Goal: Transaction & Acquisition: Purchase product/service

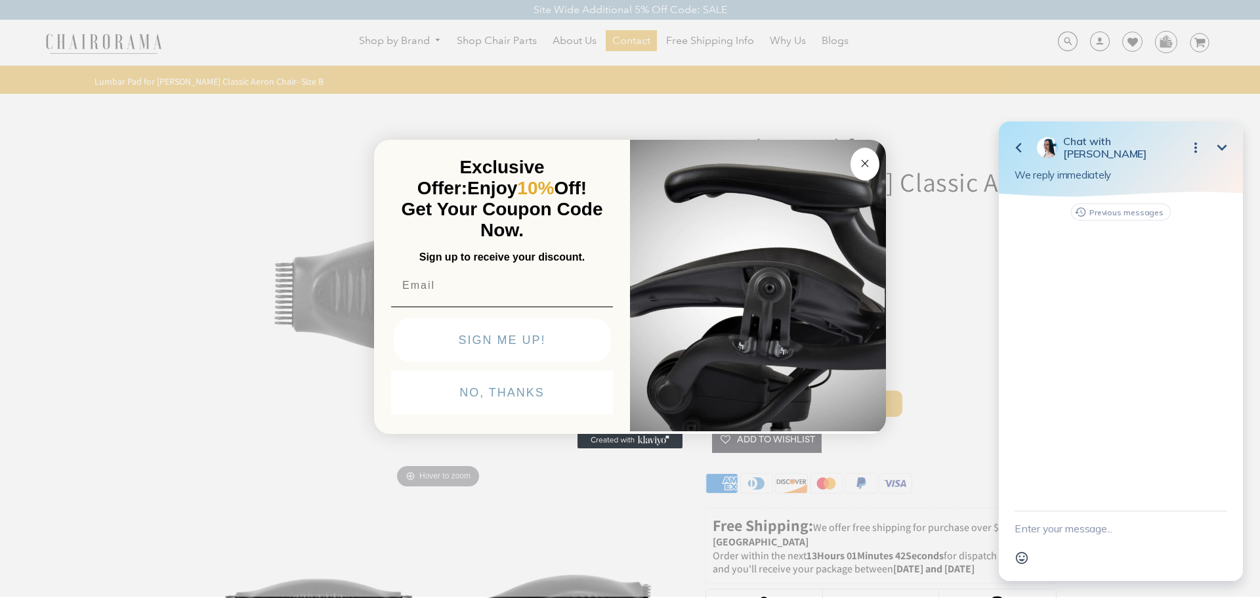
click at [866, 167] on circle "Close dialog" at bounding box center [865, 163] width 15 height 15
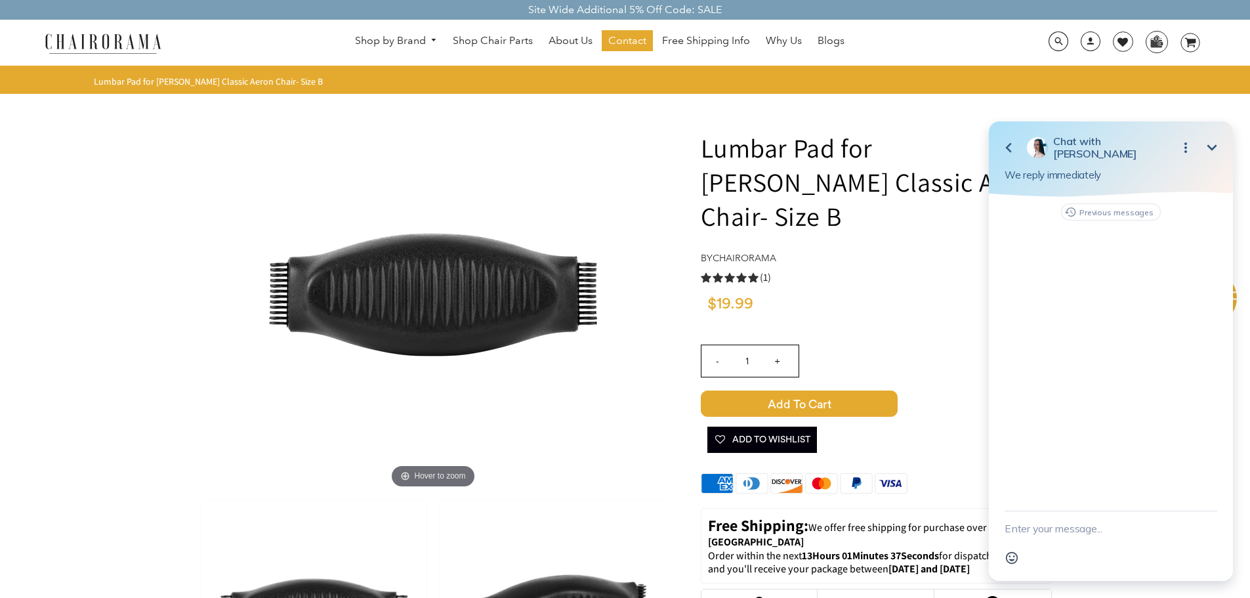
click at [1060, 257] on div "Previous messages" at bounding box center [1111, 354] width 244 height 314
click at [1070, 213] on icon "button" at bounding box center [1070, 212] width 12 height 16
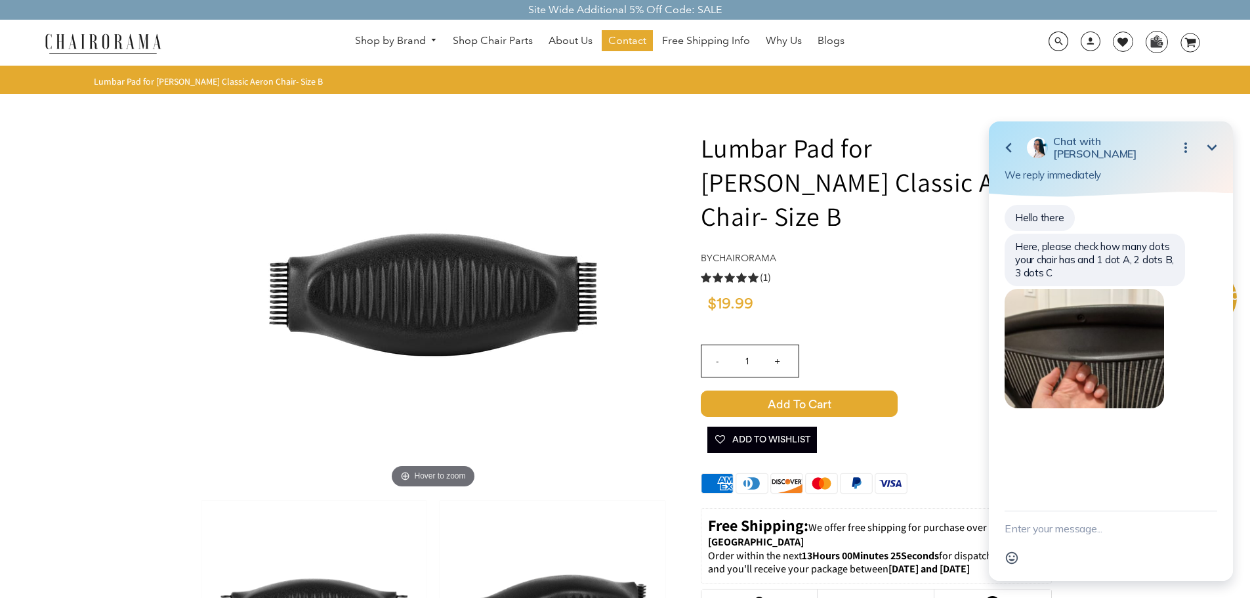
click at [1118, 559] on div "Emoji" at bounding box center [1111, 557] width 213 height 25
click at [1075, 549] on div "Emoji" at bounding box center [1111, 557] width 213 height 25
click at [1024, 553] on button "Emoji" at bounding box center [1011, 557] width 25 height 25
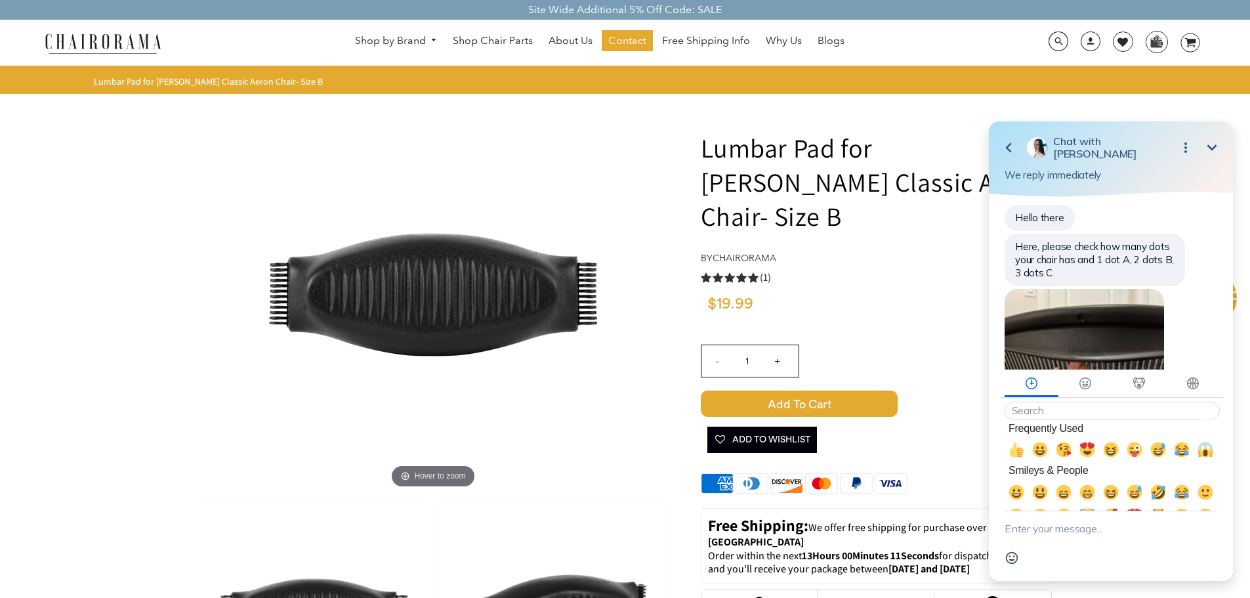
click at [1203, 320] on div "Hello there Here, please check how many dots your chair has and 1 dot A, 2 dots…" at bounding box center [1111, 314] width 213 height 222
click at [1078, 533] on textarea "New message" at bounding box center [1111, 528] width 213 height 34
click at [1034, 385] on icon "Frequently Used" at bounding box center [1032, 383] width 16 height 12
click at [1207, 293] on div "Hello there Here, please check how many dots your chair has and 1 dot A, 2 dots…" at bounding box center [1111, 314] width 213 height 222
click at [1202, 334] on div "Hello there Here, please check how many dots your chair has and 1 dot A, 2 dots…" at bounding box center [1111, 314] width 213 height 222
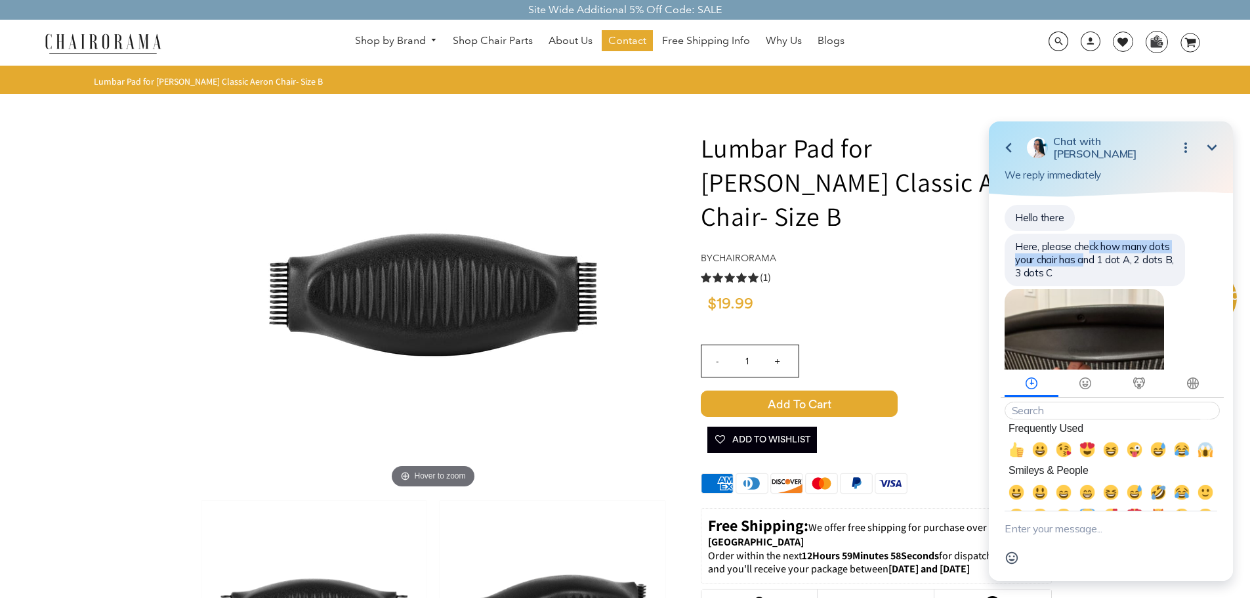
click at [1087, 253] on div "Here, please check how many dots your chair has and 1 dot A, 2 dots B, 3 dots C" at bounding box center [1095, 260] width 180 height 52
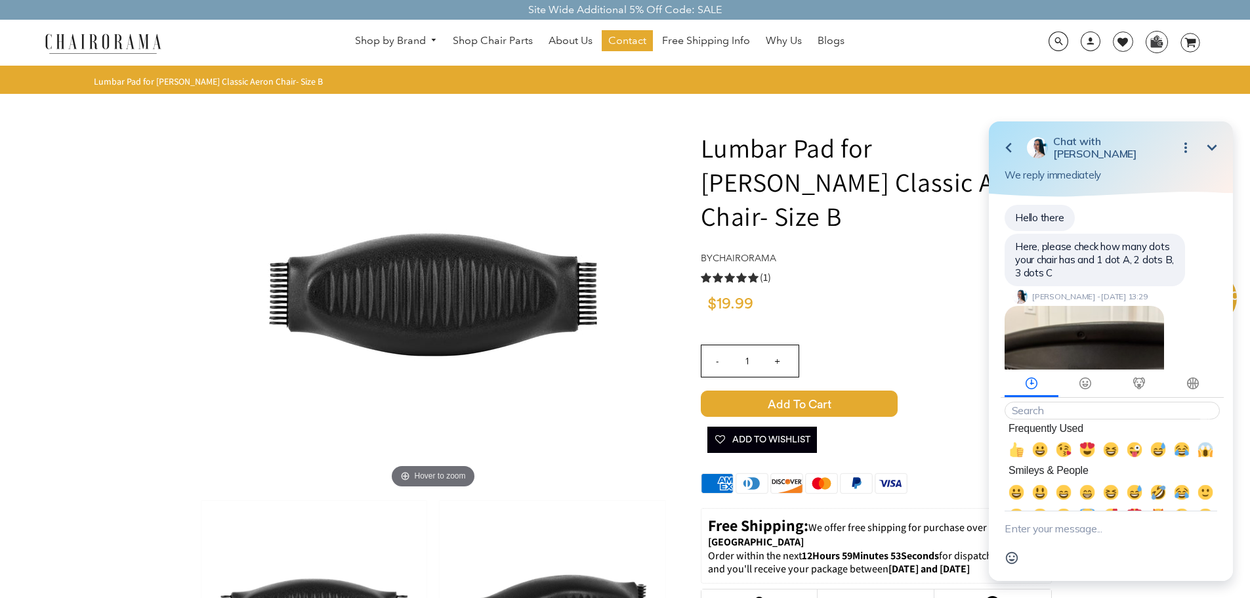
click at [1200, 320] on div "Hello there Here, please check how many dots your chair has and 1 dot A, 2 dots…" at bounding box center [1111, 322] width 213 height 239
click at [1030, 381] on icon "Frequently Used" at bounding box center [1032, 383] width 16 height 12
click at [1191, 386] on icon "Activity" at bounding box center [1193, 383] width 16 height 12
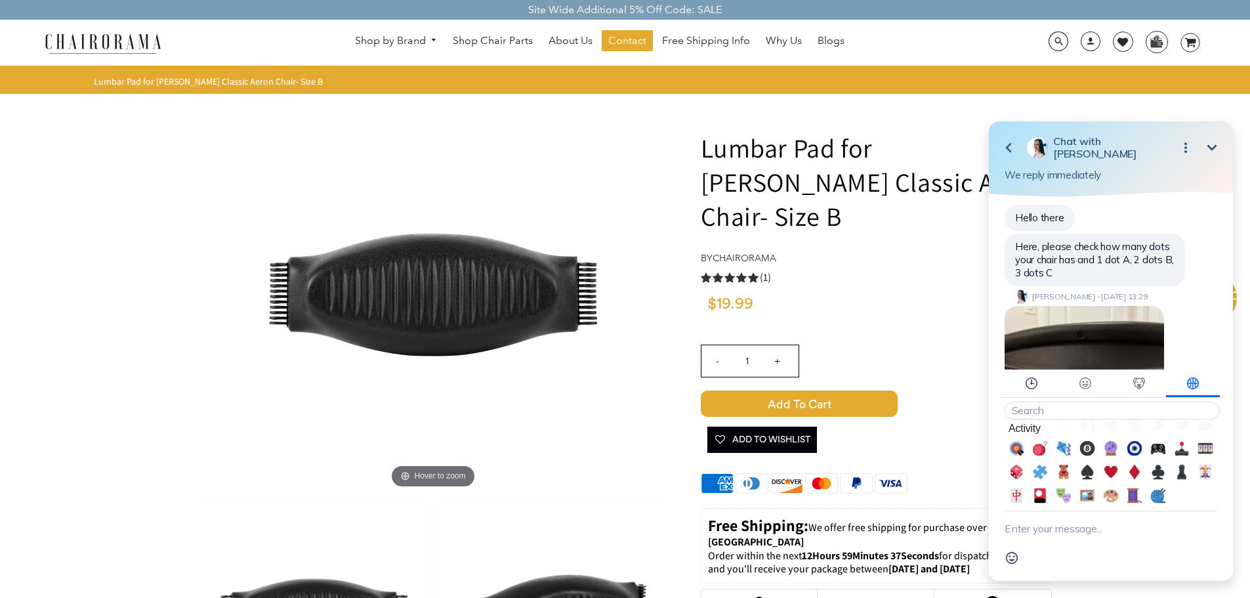
click at [1033, 383] on icon "Frequently Used" at bounding box center [1032, 381] width 4 height 5
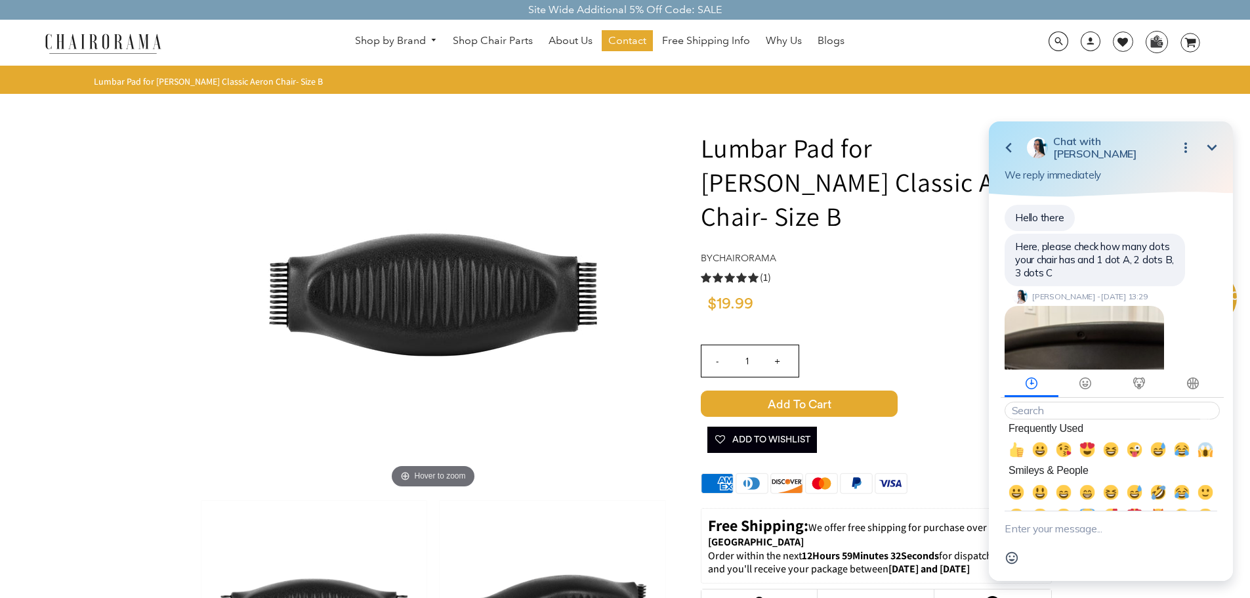
click at [1037, 537] on textarea "New message" at bounding box center [1111, 528] width 213 height 34
type textarea "2 dots"
drag, startPoint x: 1209, startPoint y: 295, endPoint x: 1211, endPoint y: 325, distance: 30.2
click at [1211, 335] on div "Hello there Here, please check how many dots your chair has and 1 dot A, 2 dots…" at bounding box center [1111, 322] width 213 height 239
click at [1209, 148] on icon "Minimize" at bounding box center [1212, 147] width 10 height 6
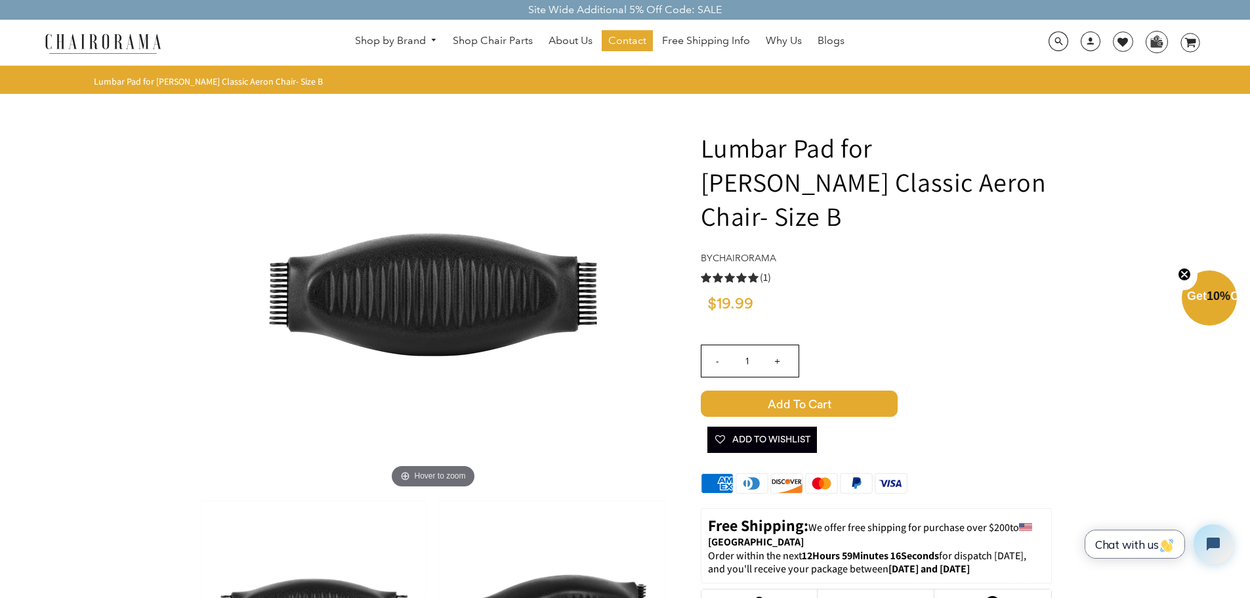
click at [1159, 545] on span "Chat with us" at bounding box center [1134, 544] width 79 height 14
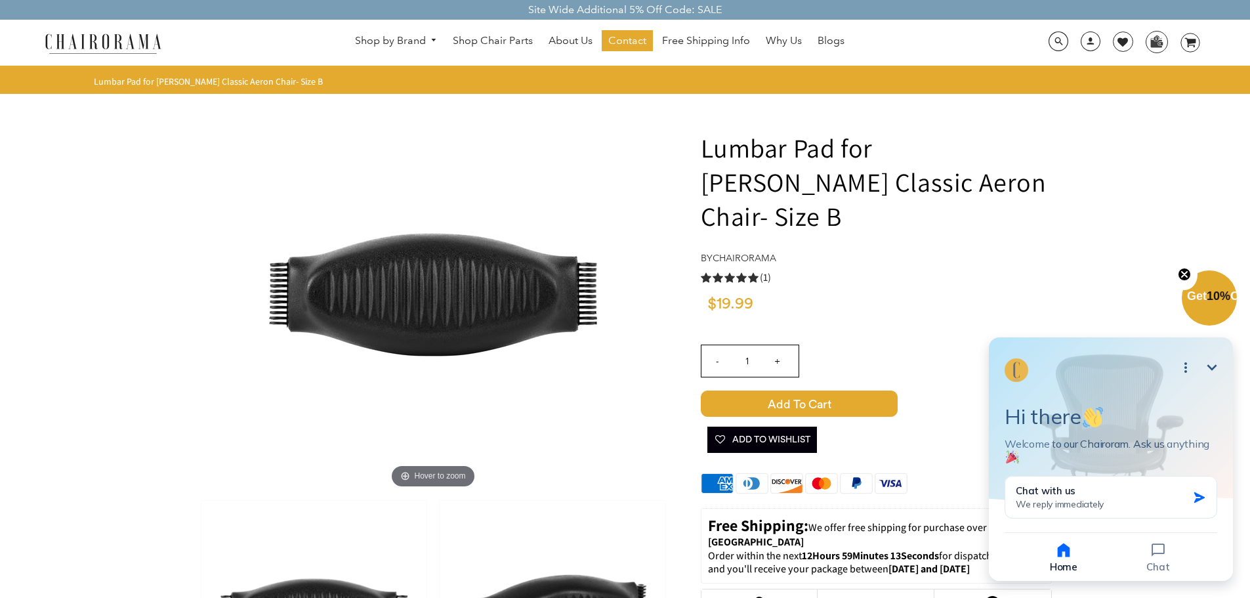
click at [1062, 553] on icon "button" at bounding box center [1064, 550] width 12 height 14
click at [1160, 552] on icon "button" at bounding box center [1158, 549] width 13 height 13
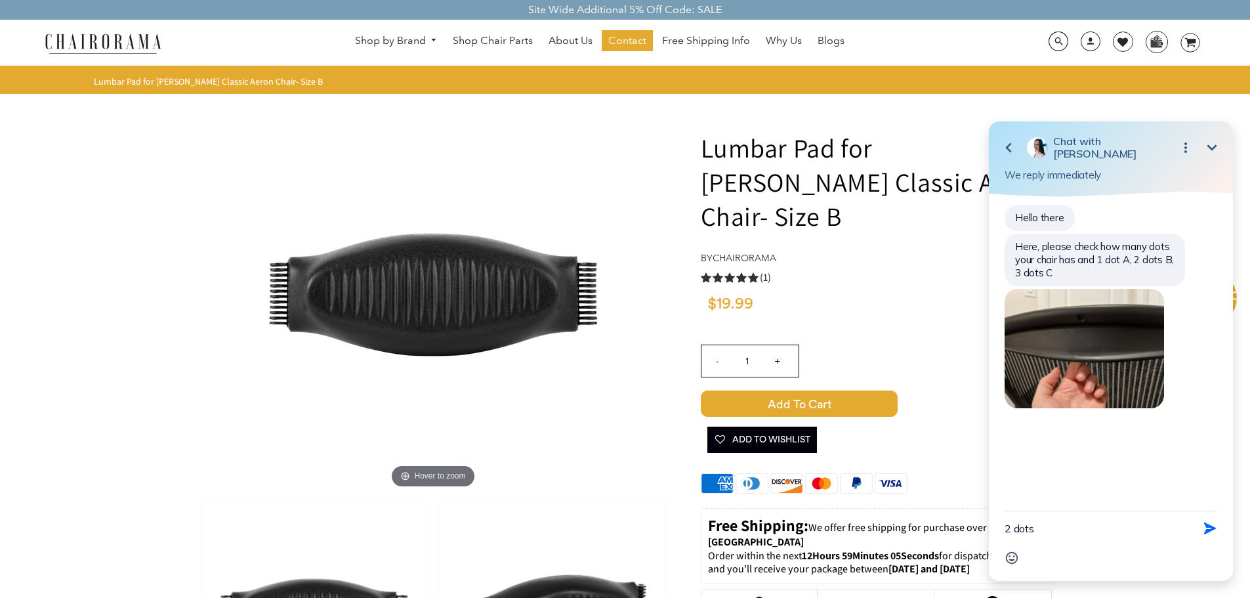
click at [1059, 528] on textarea "2 dots" at bounding box center [1095, 528] width 180 height 34
type textarea "2 dots, therefore Size B?"
click at [1205, 529] on icon "button" at bounding box center [1210, 528] width 14 height 14
drag, startPoint x: 1135, startPoint y: 142, endPoint x: 1144, endPoint y: 159, distance: 19.7
click at [1146, 161] on div "Go back Chat with [PERSON_NAME] Minimize Open options We reply immediately" at bounding box center [1111, 158] width 244 height 75
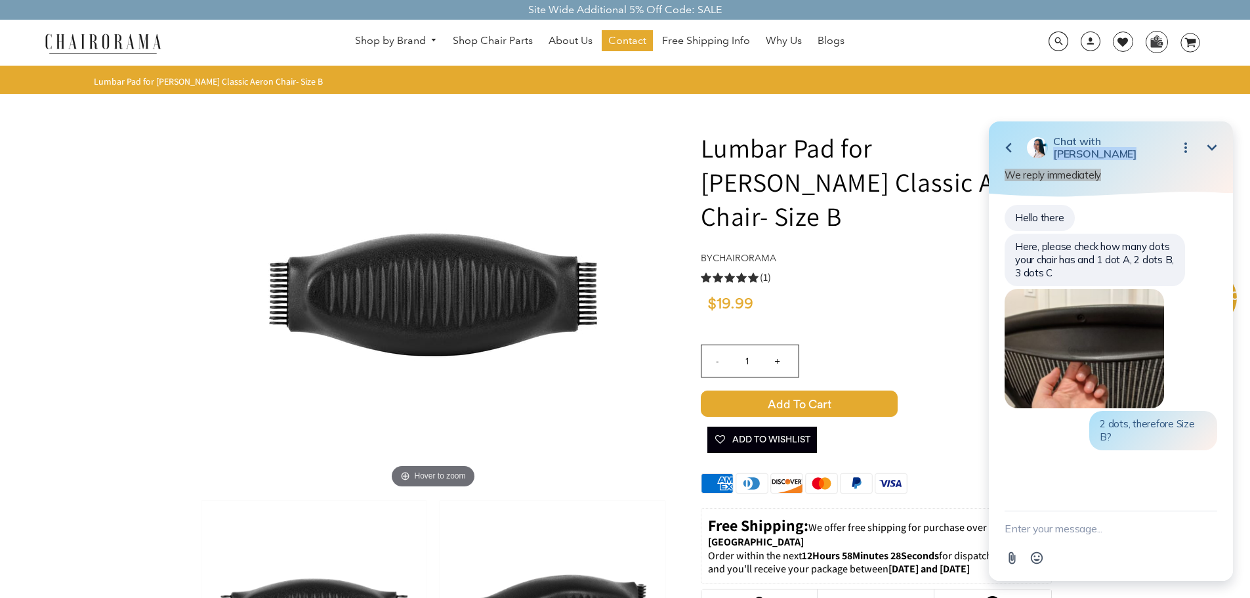
click at [903, 295] on div "$19.99" at bounding box center [876, 308] width 351 height 27
click at [885, 295] on div "$19.99" at bounding box center [876, 308] width 351 height 27
click at [1212, 144] on icon "Minimize" at bounding box center [1212, 148] width 16 height 16
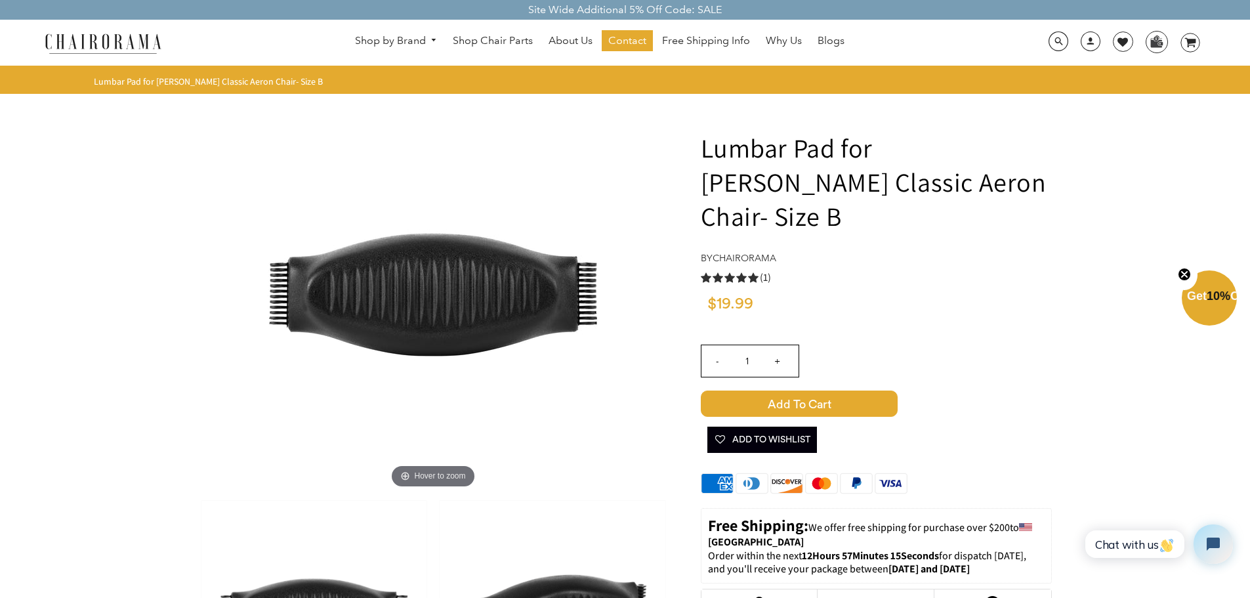
click at [794, 390] on span "Add to Cart" at bounding box center [799, 403] width 197 height 26
click at [1188, 47] on icon "image/svg+xml Layer 1" at bounding box center [1190, 43] width 20 height 21
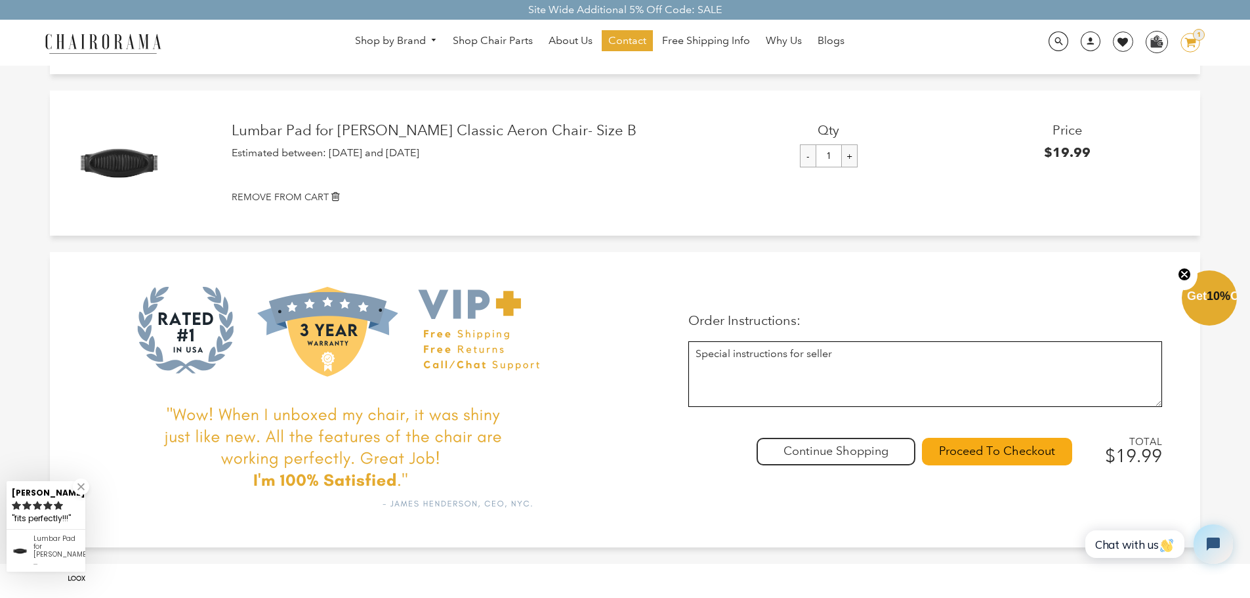
scroll to position [119, 0]
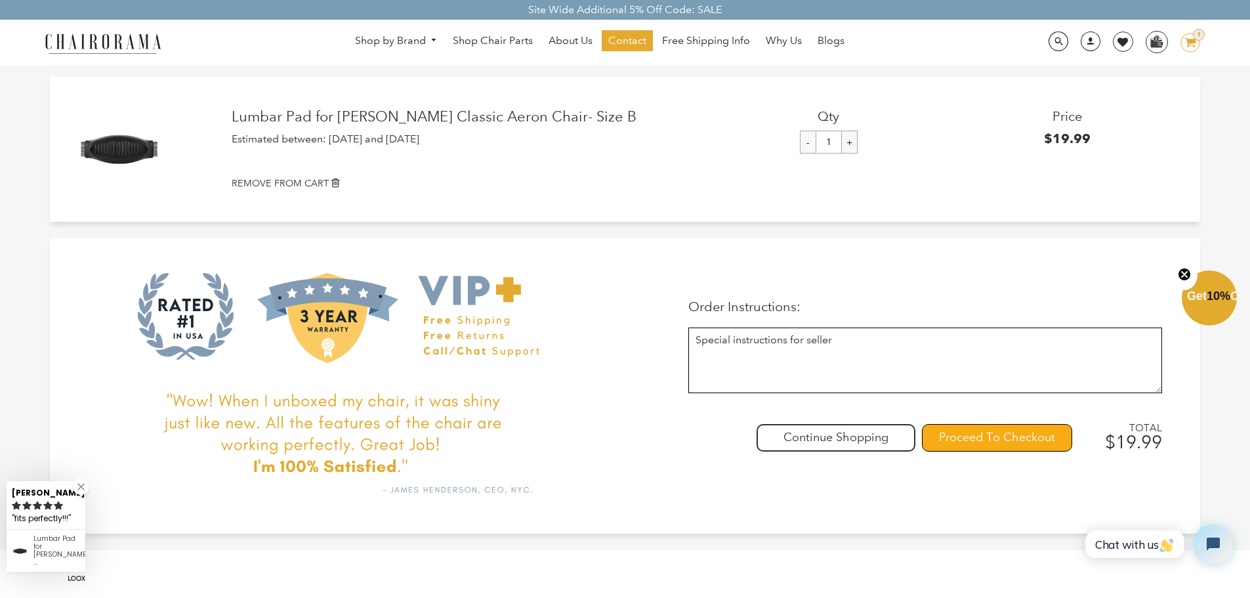
click at [1022, 432] on input "Proceed To Checkout" at bounding box center [997, 438] width 150 height 28
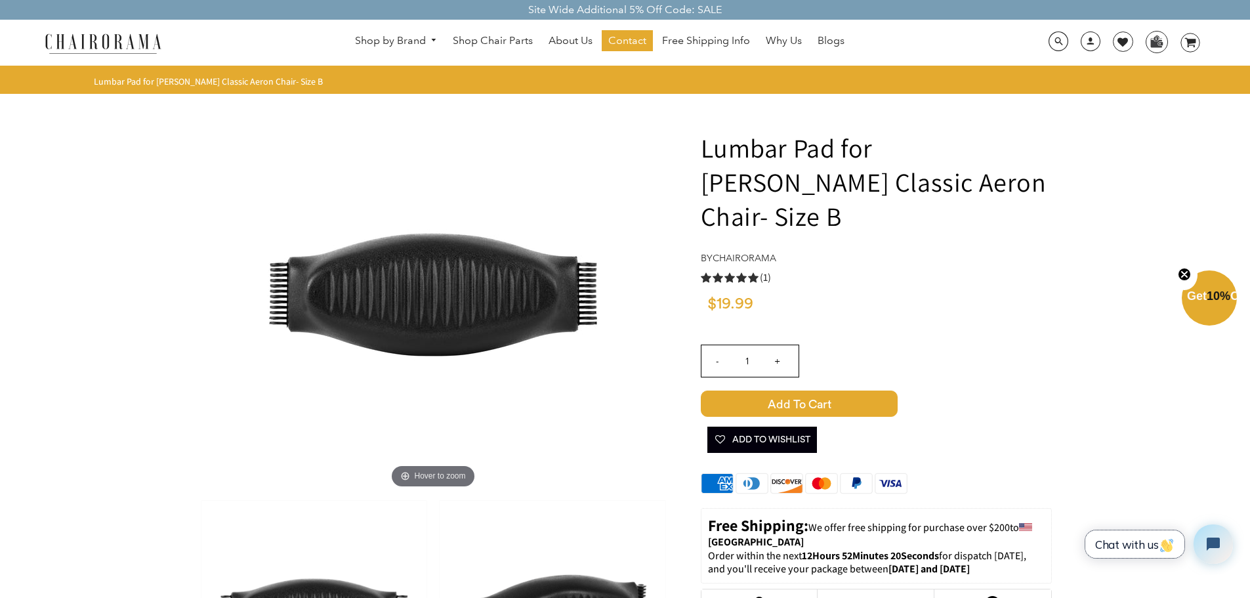
click at [1168, 544] on img "button" at bounding box center [1166, 545] width 13 height 13
